Goal: Transaction & Acquisition: Purchase product/service

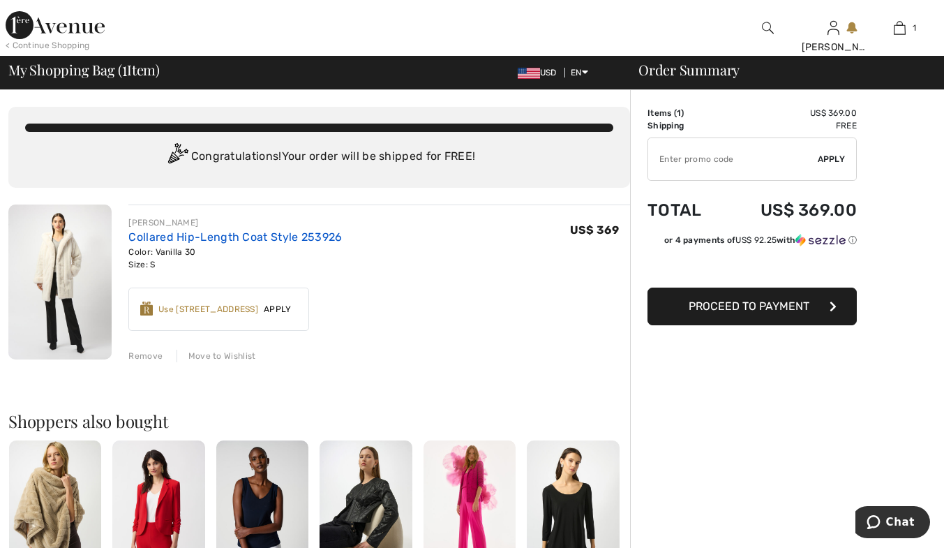
click at [174, 234] on link "Collared Hip-Length Coat Style 253926" at bounding box center [235, 236] width 214 height 13
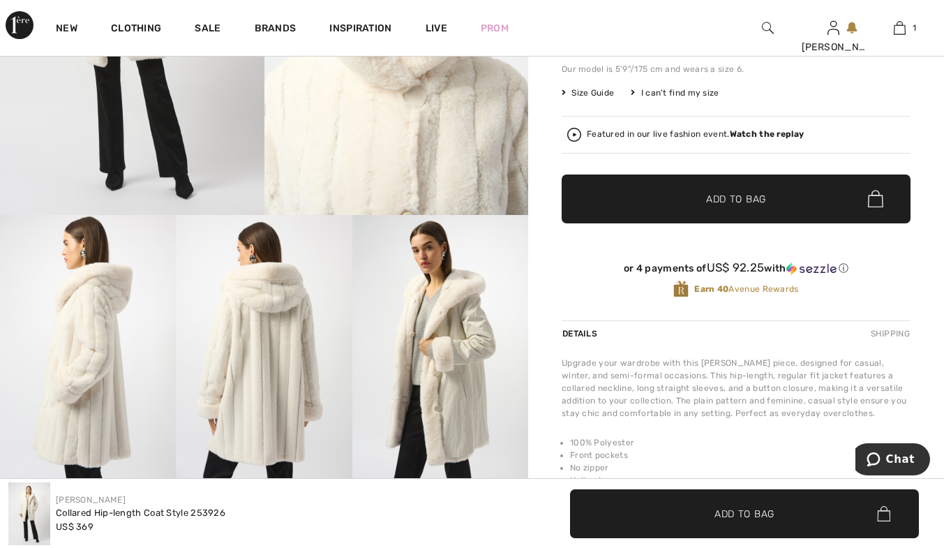
scroll to position [349, 0]
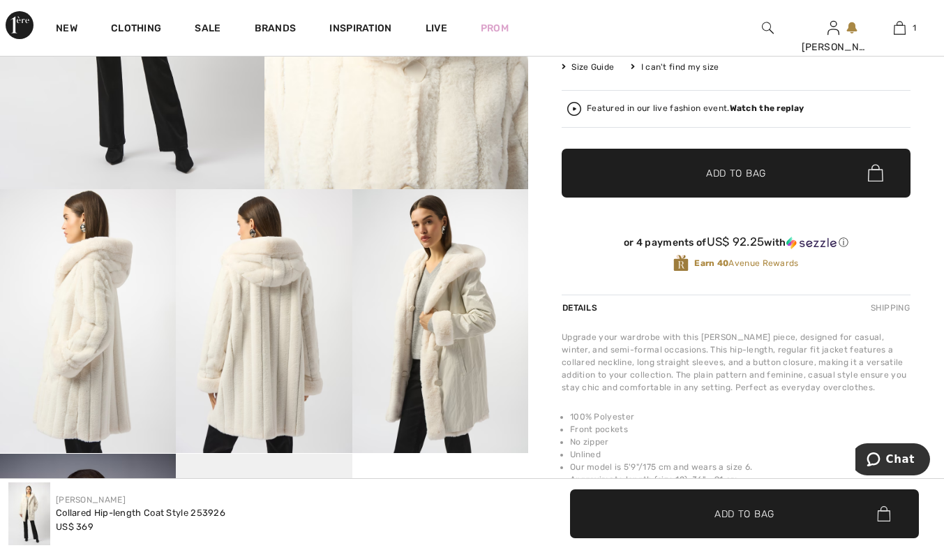
click at [468, 385] on img at bounding box center [440, 321] width 176 height 264
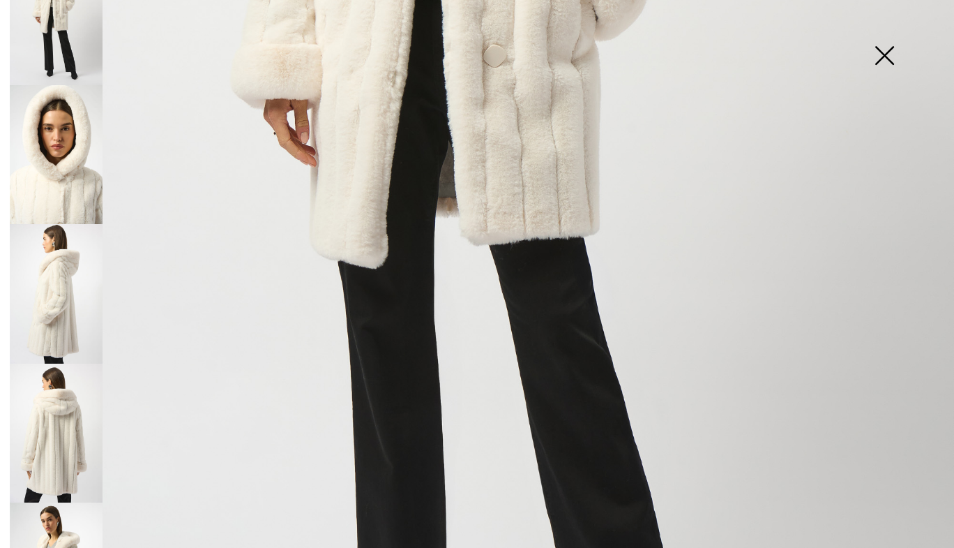
scroll to position [70, 0]
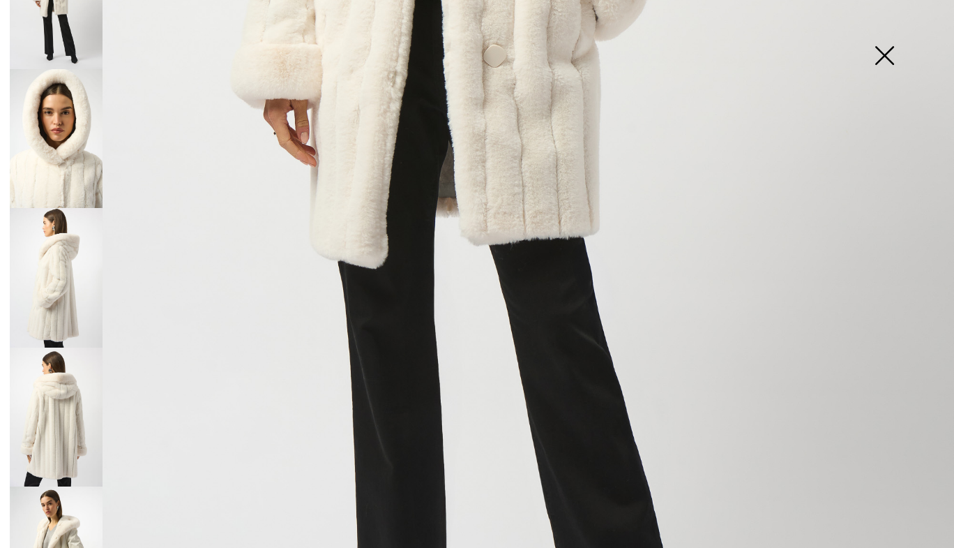
click at [63, 509] on img at bounding box center [56, 555] width 93 height 139
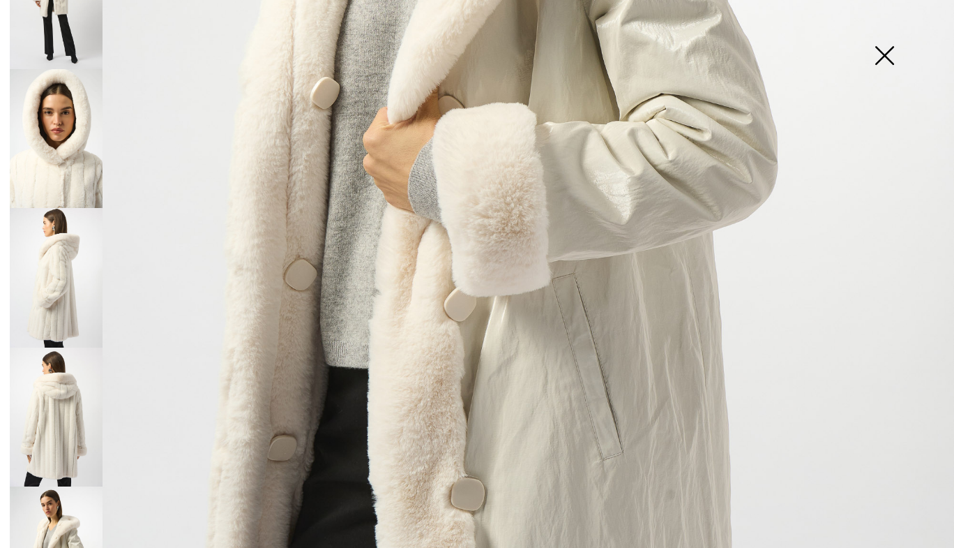
scroll to position [518, 0]
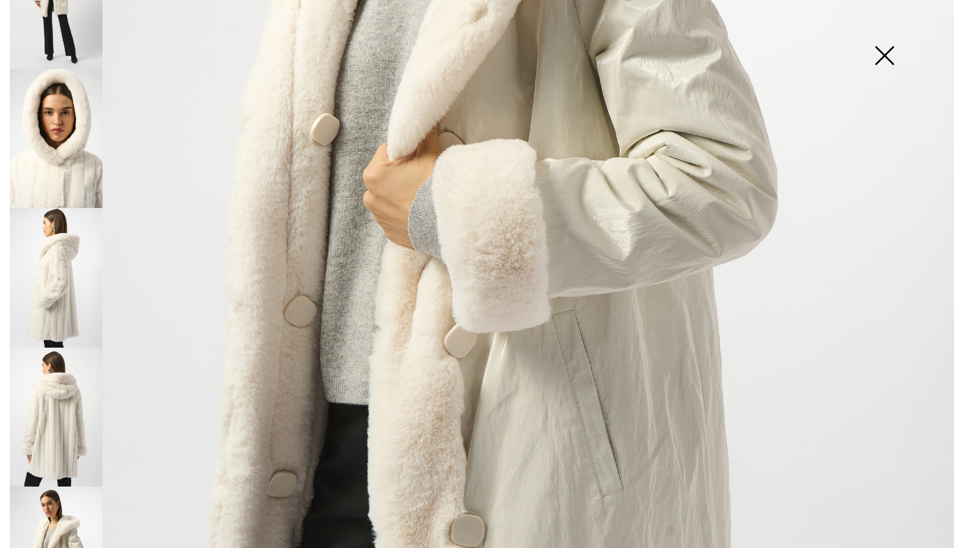
click at [887, 47] on img at bounding box center [885, 57] width 70 height 72
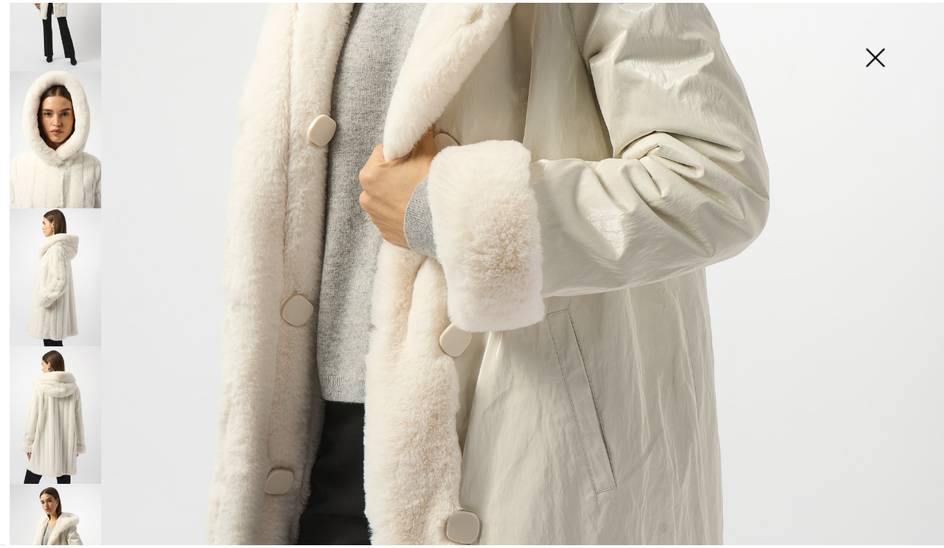
scroll to position [349, 0]
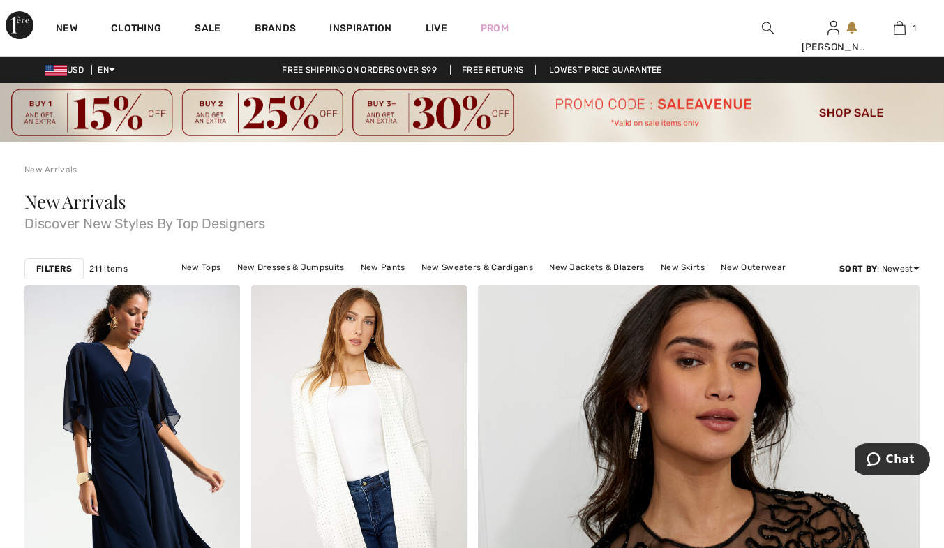
click at [842, 107] on img at bounding box center [472, 112] width 944 height 59
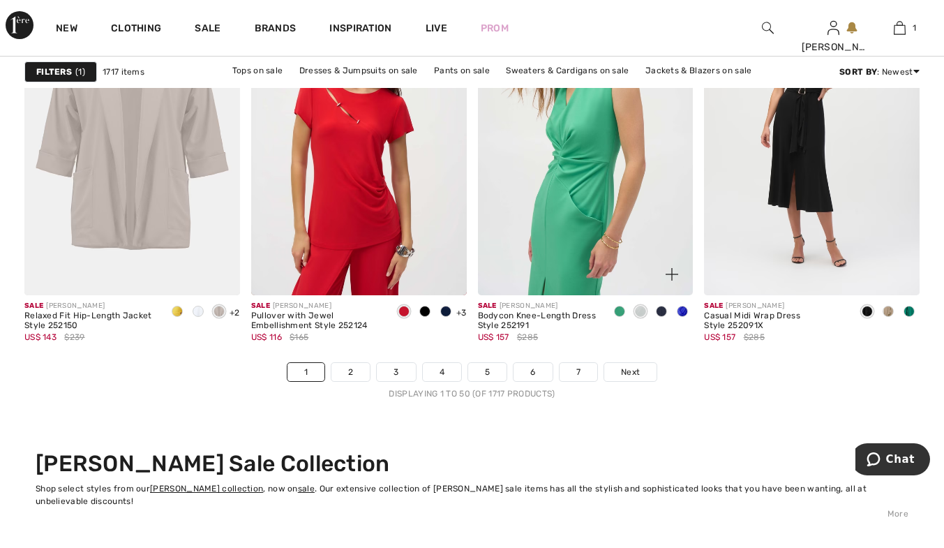
scroll to position [6140, 0]
